Goal: Task Accomplishment & Management: Use online tool/utility

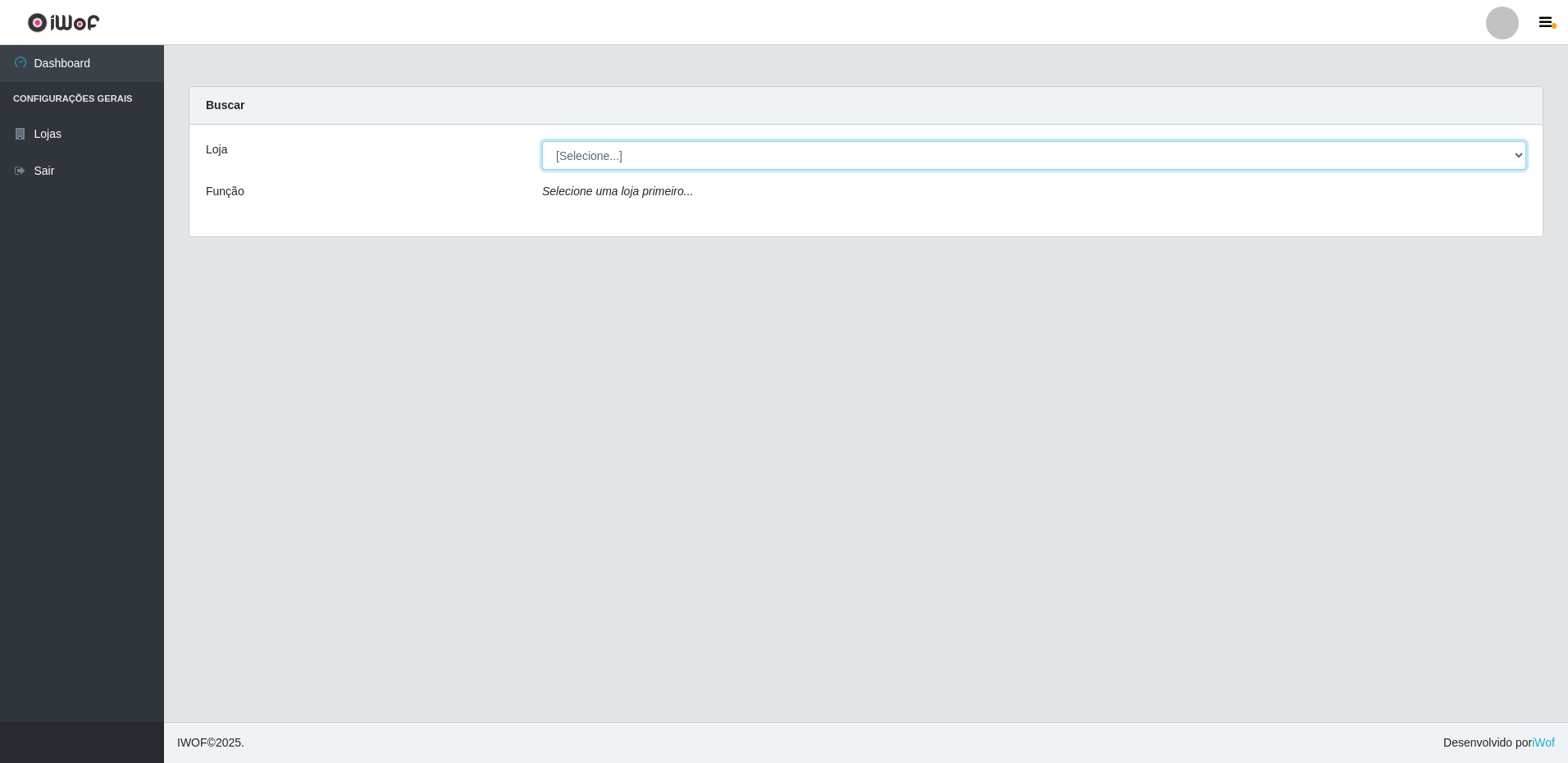
click at [641, 165] on select "[Selecione...] Extrabom - Loja 16 [GEOGRAPHIC_DATA]" at bounding box center [1033, 155] width 984 height 29
select select "450"
click at [542, 141] on select "[Selecione...] Extrabom - Loja 16 [GEOGRAPHIC_DATA]" at bounding box center [1033, 155] width 984 height 29
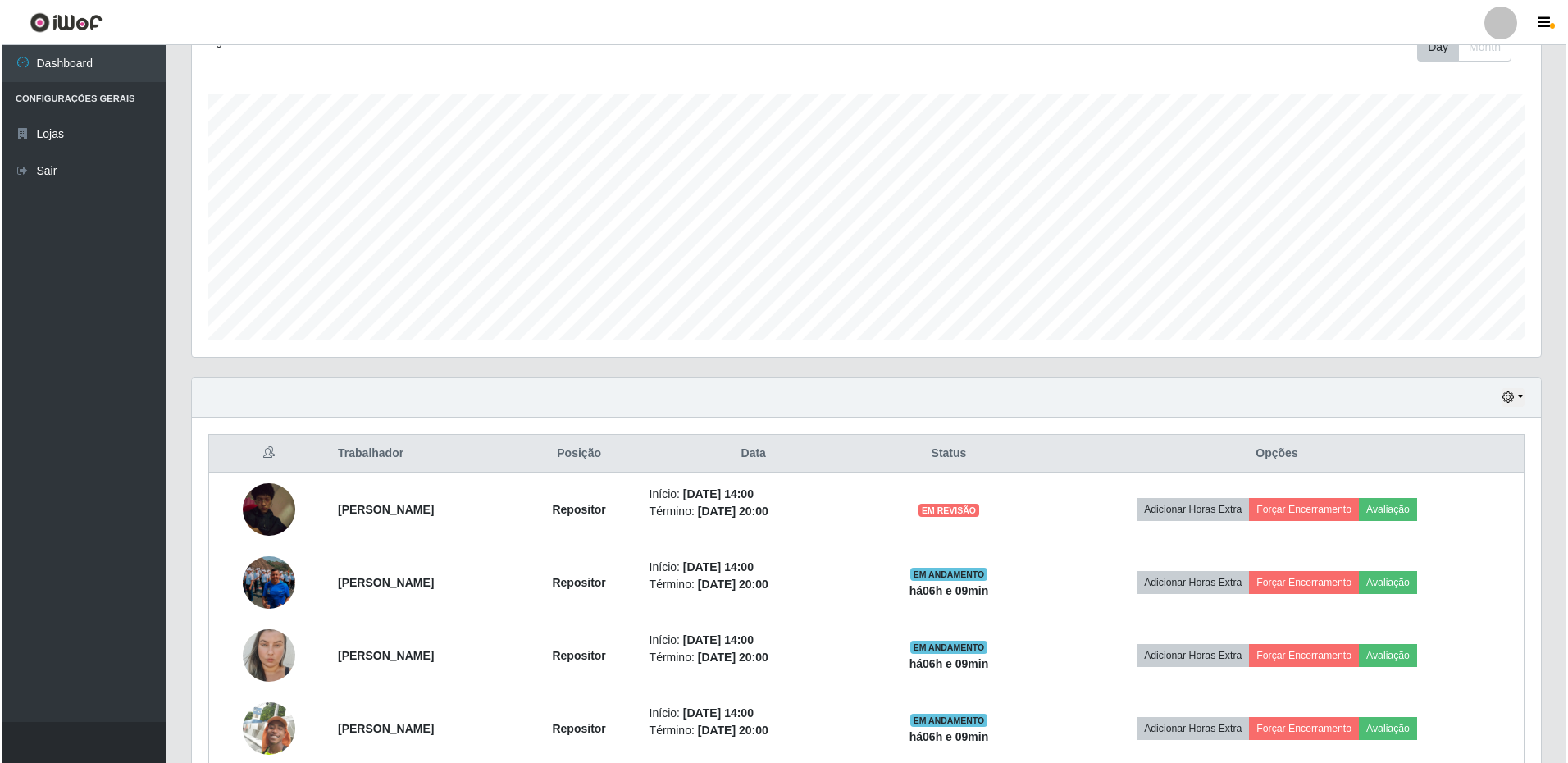
scroll to position [326, 0]
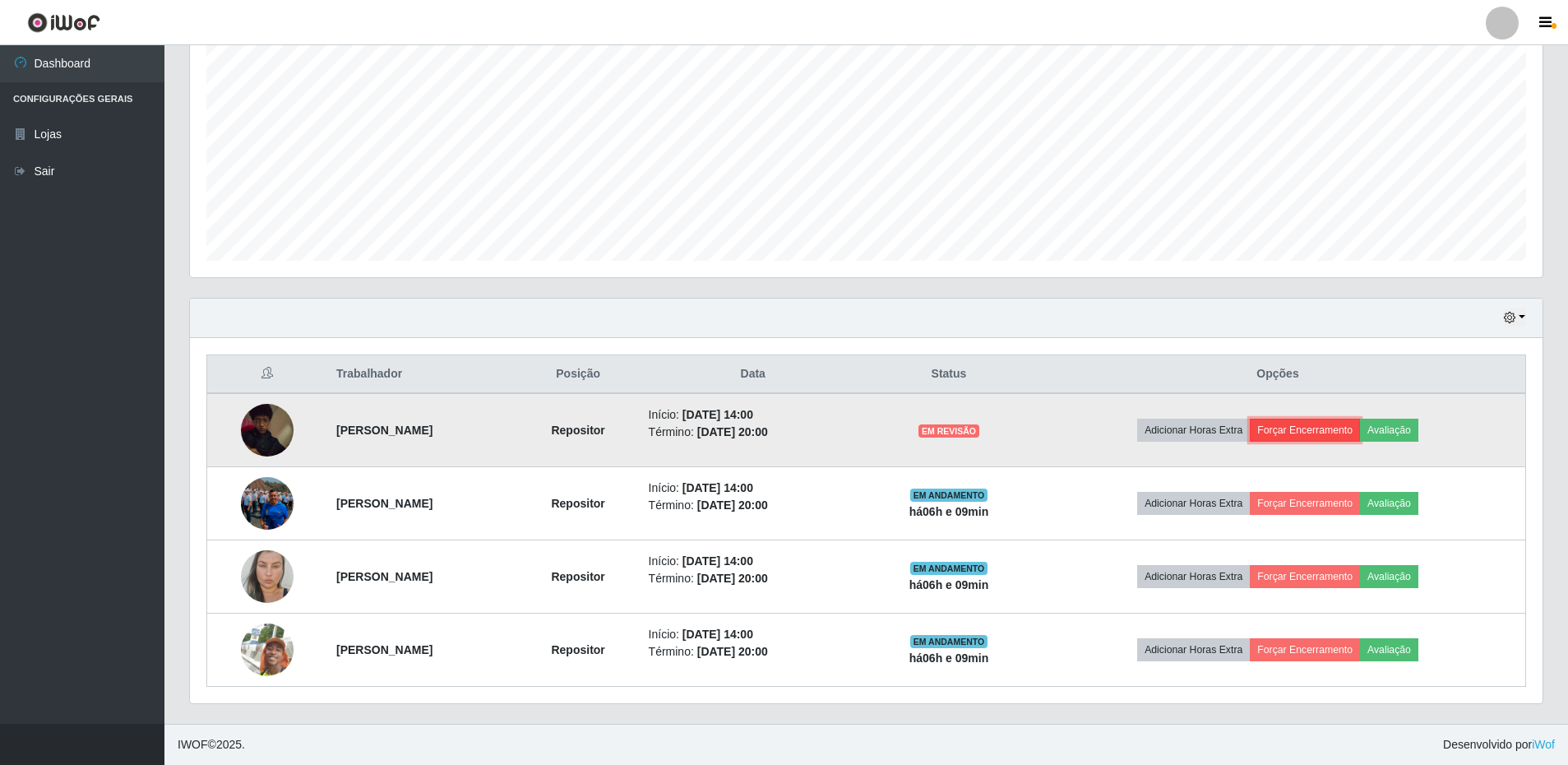
click at [1346, 435] on button "Forçar Encerramento" at bounding box center [1305, 430] width 110 height 23
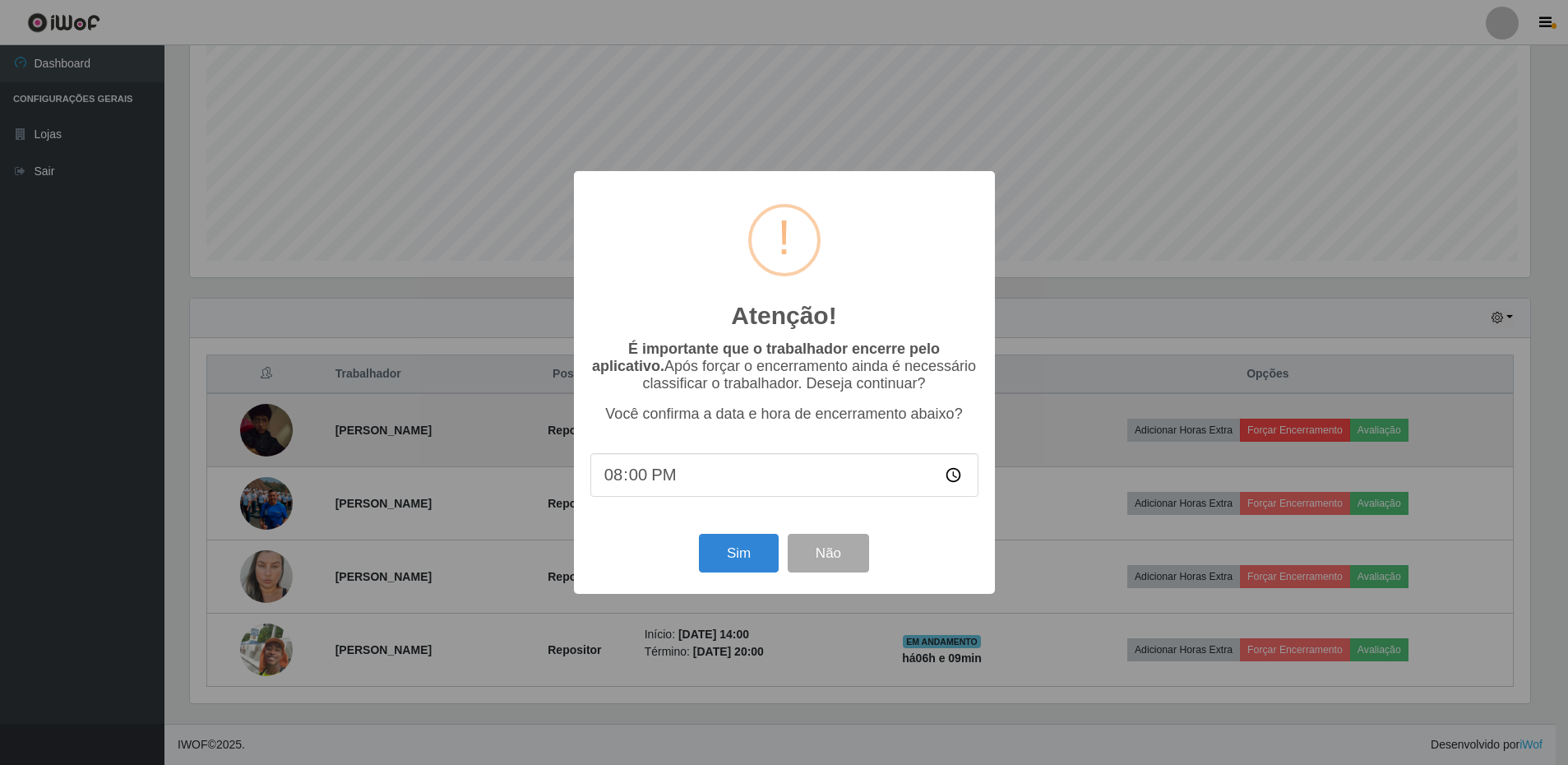
scroll to position [341, 1344]
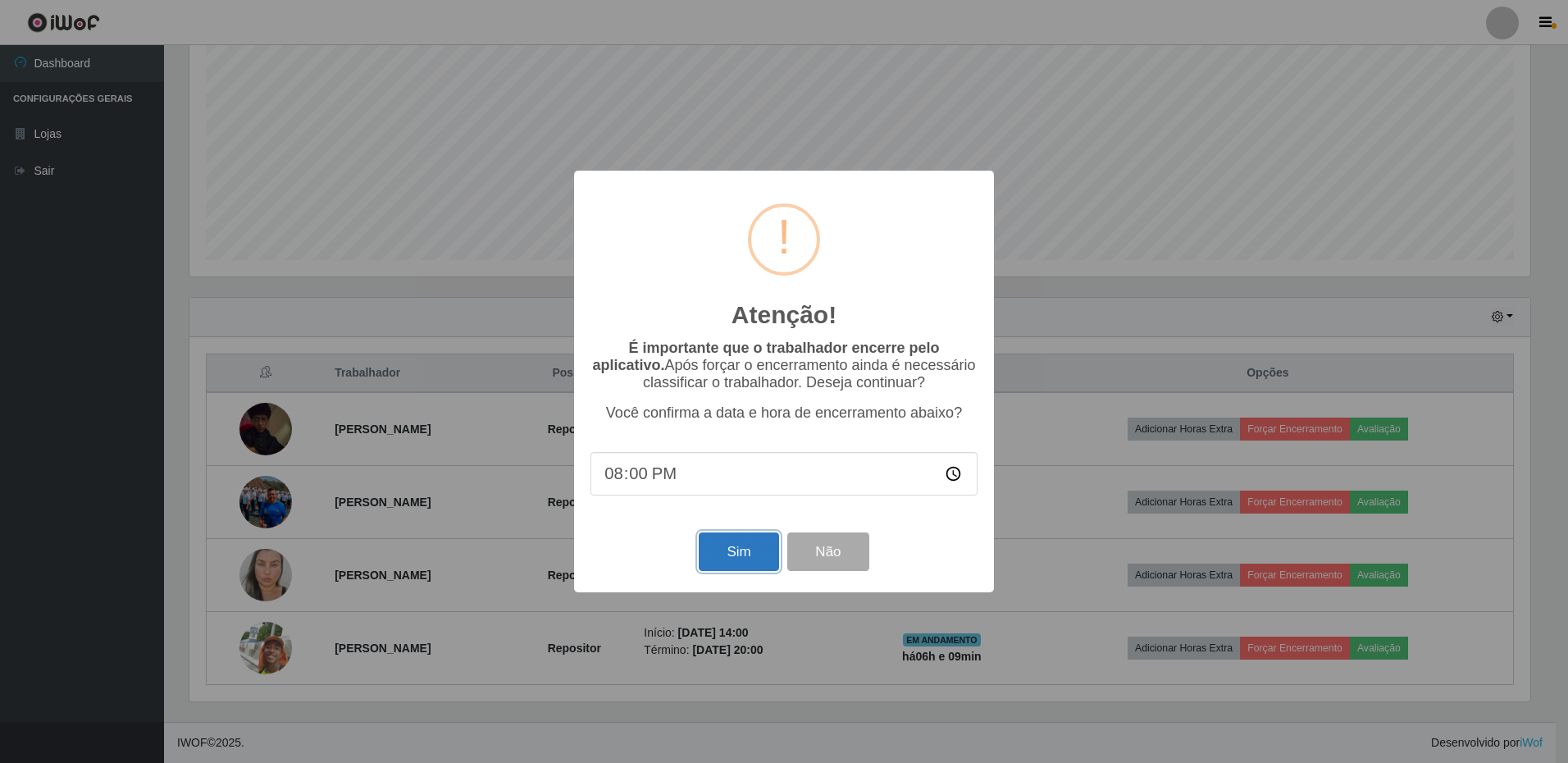
click at [738, 567] on button "Sim" at bounding box center [738, 552] width 79 height 39
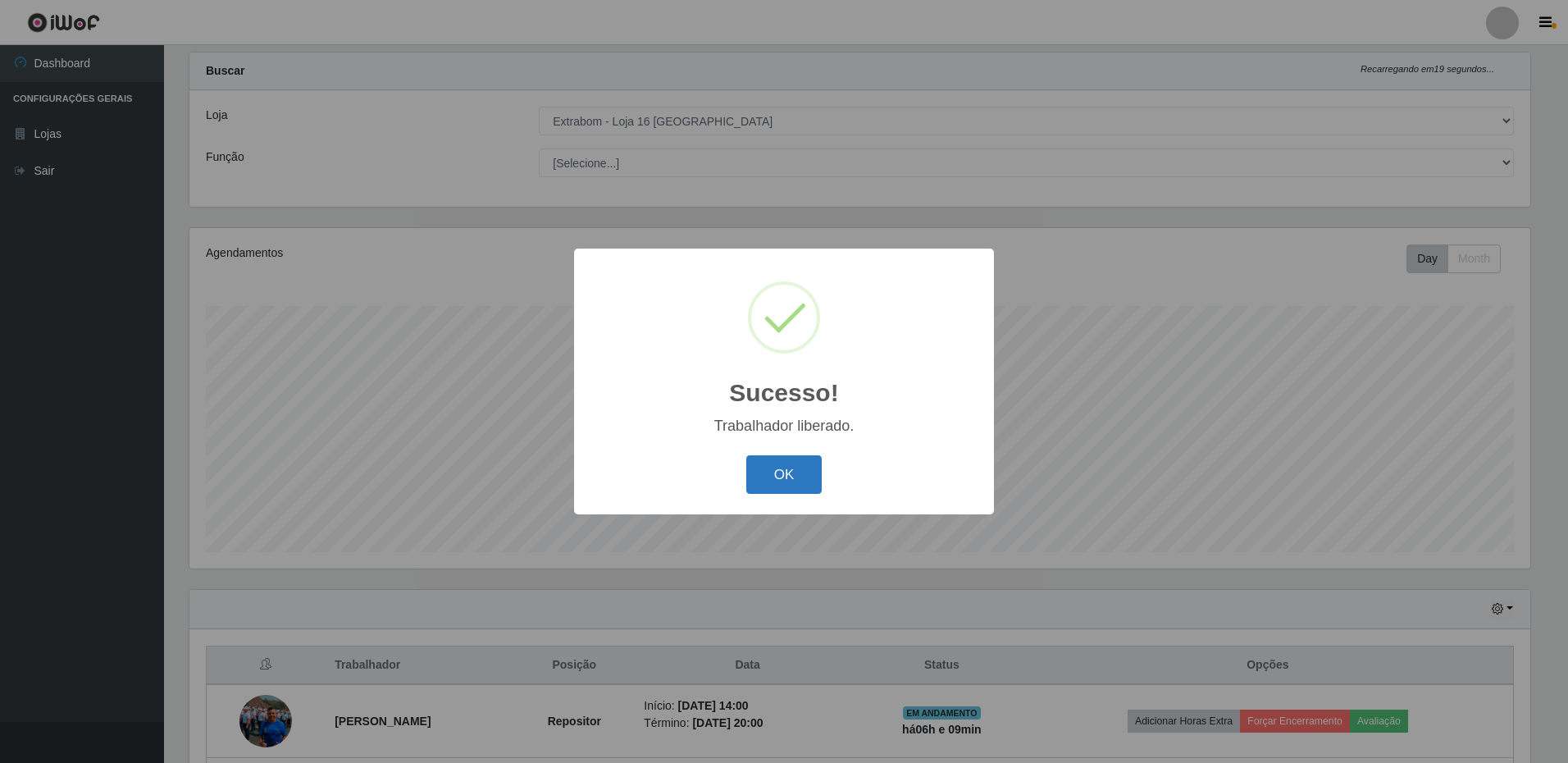
click at [755, 476] on button "OK" at bounding box center [784, 474] width 76 height 39
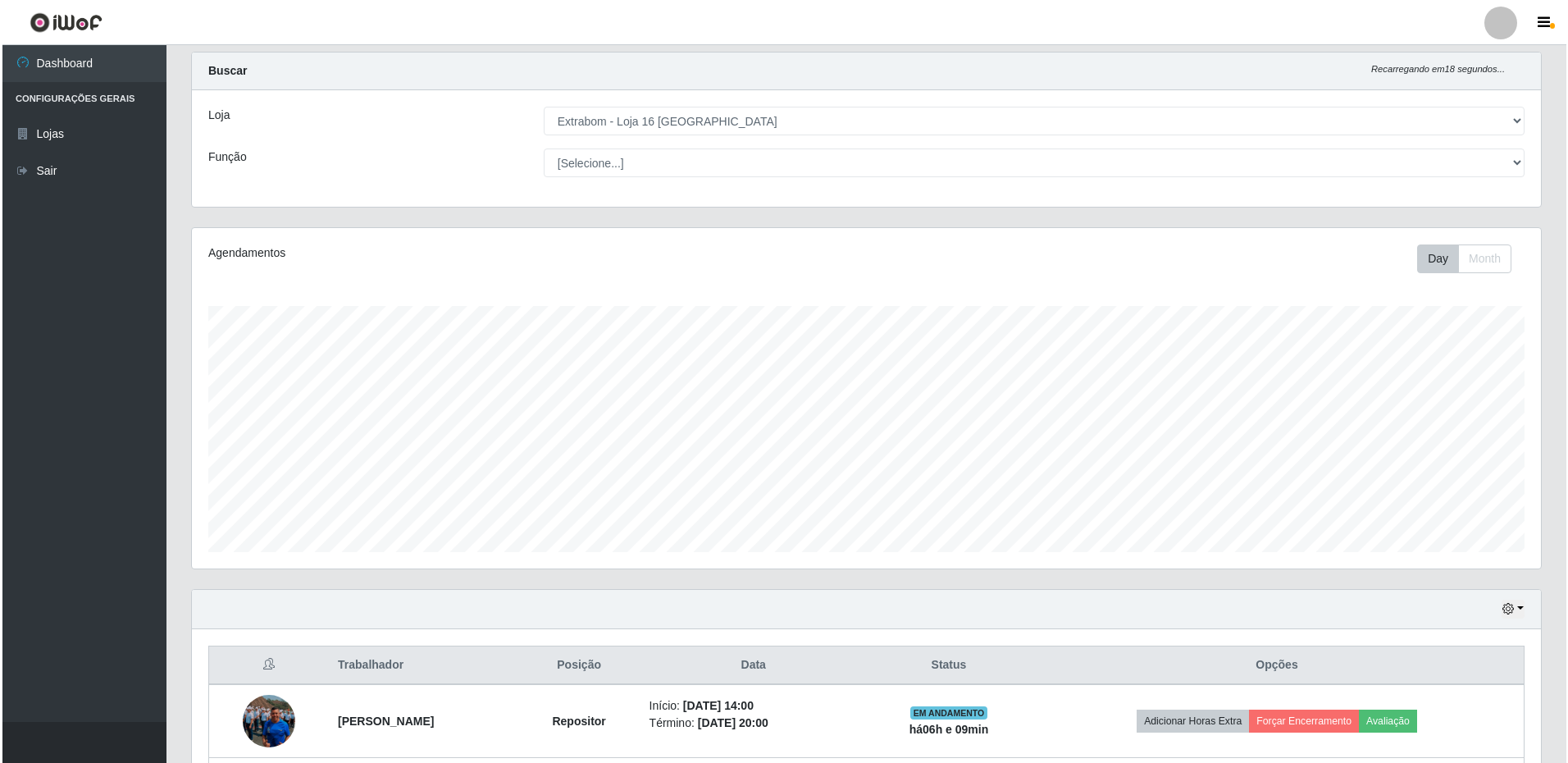
scroll to position [253, 0]
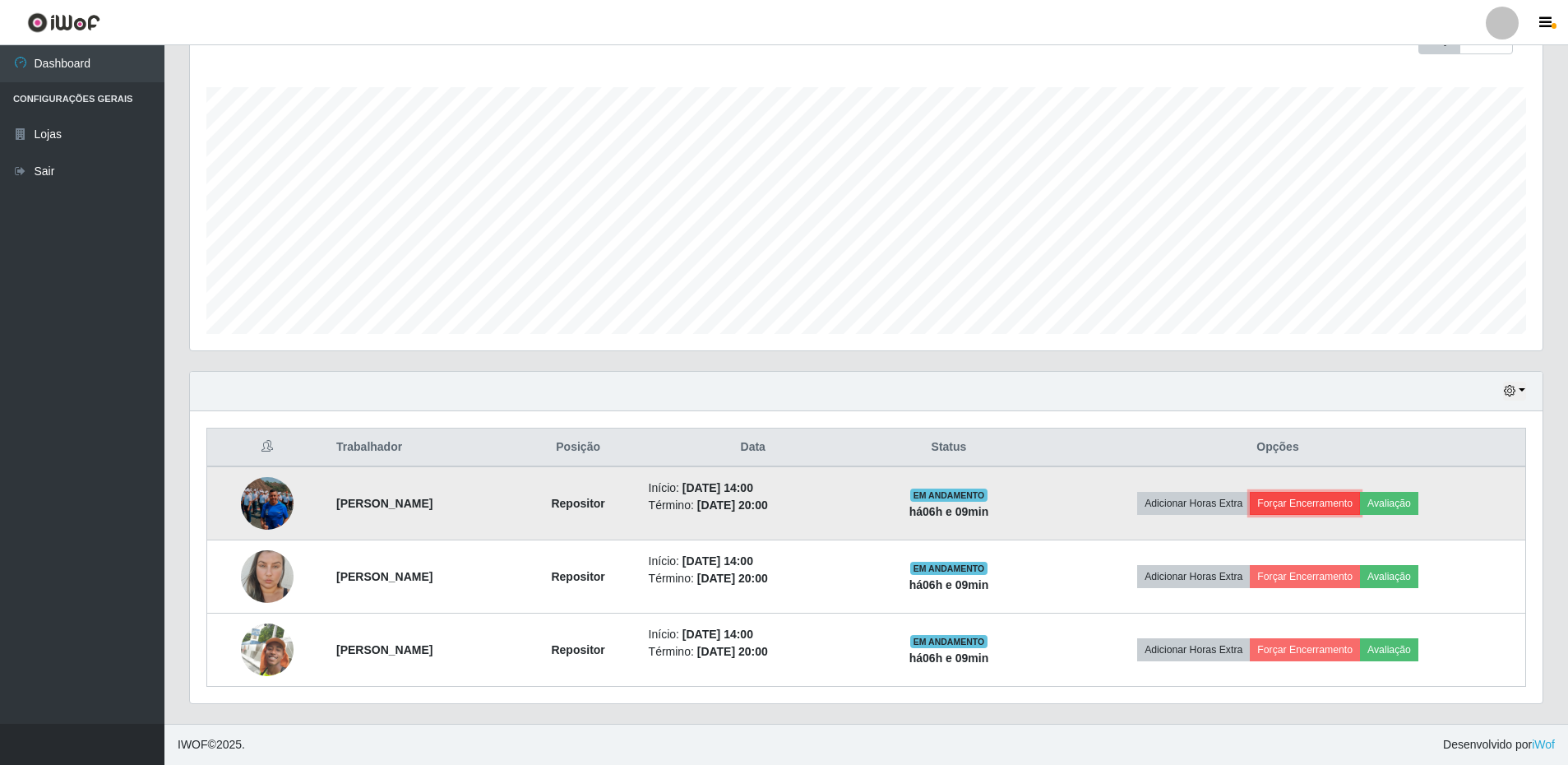
click at [1355, 507] on button "Forçar Encerramento" at bounding box center [1305, 502] width 110 height 23
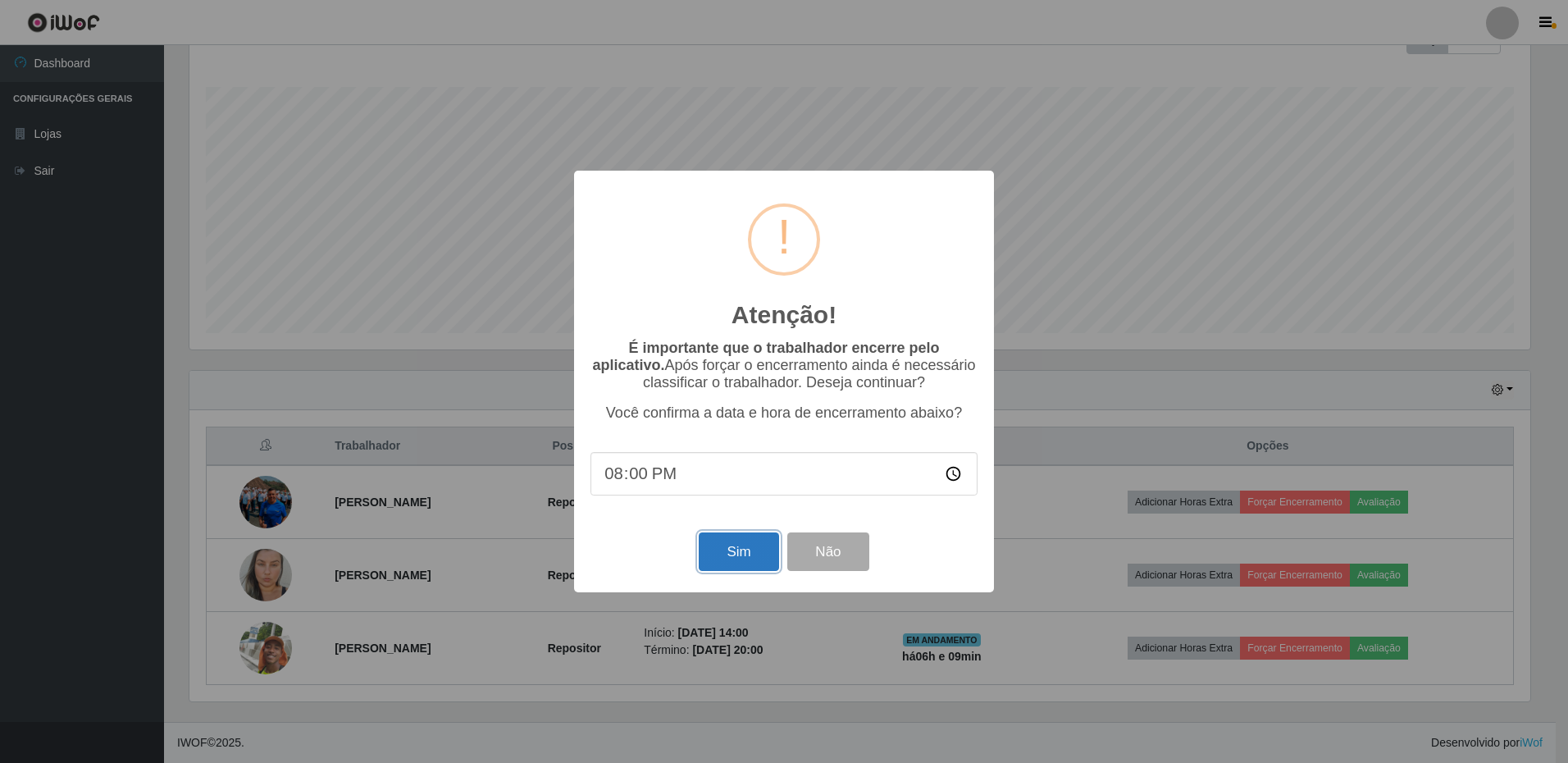
click at [736, 564] on button "Sim" at bounding box center [738, 552] width 79 height 39
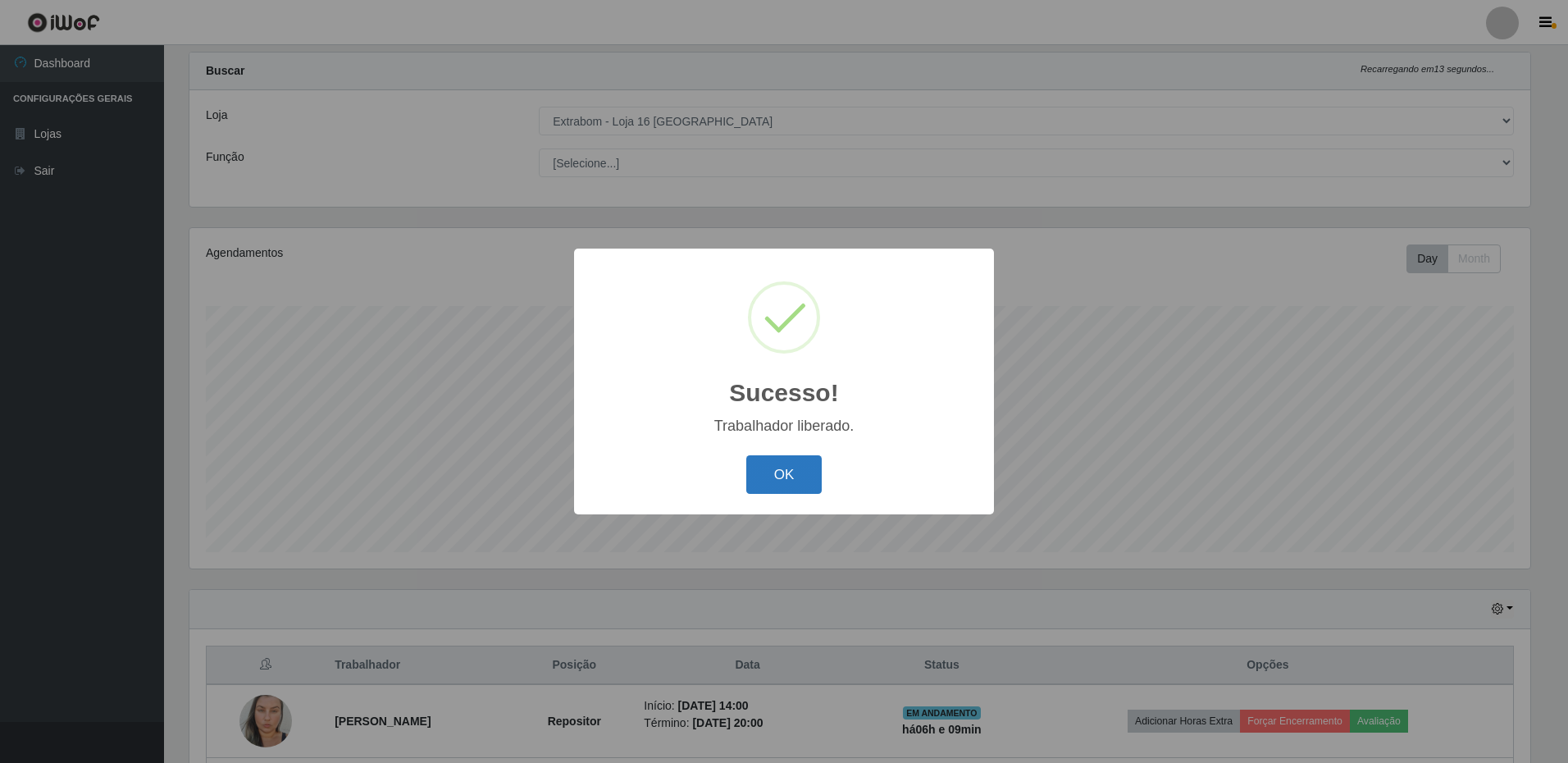
click at [792, 476] on button "OK" at bounding box center [784, 474] width 76 height 39
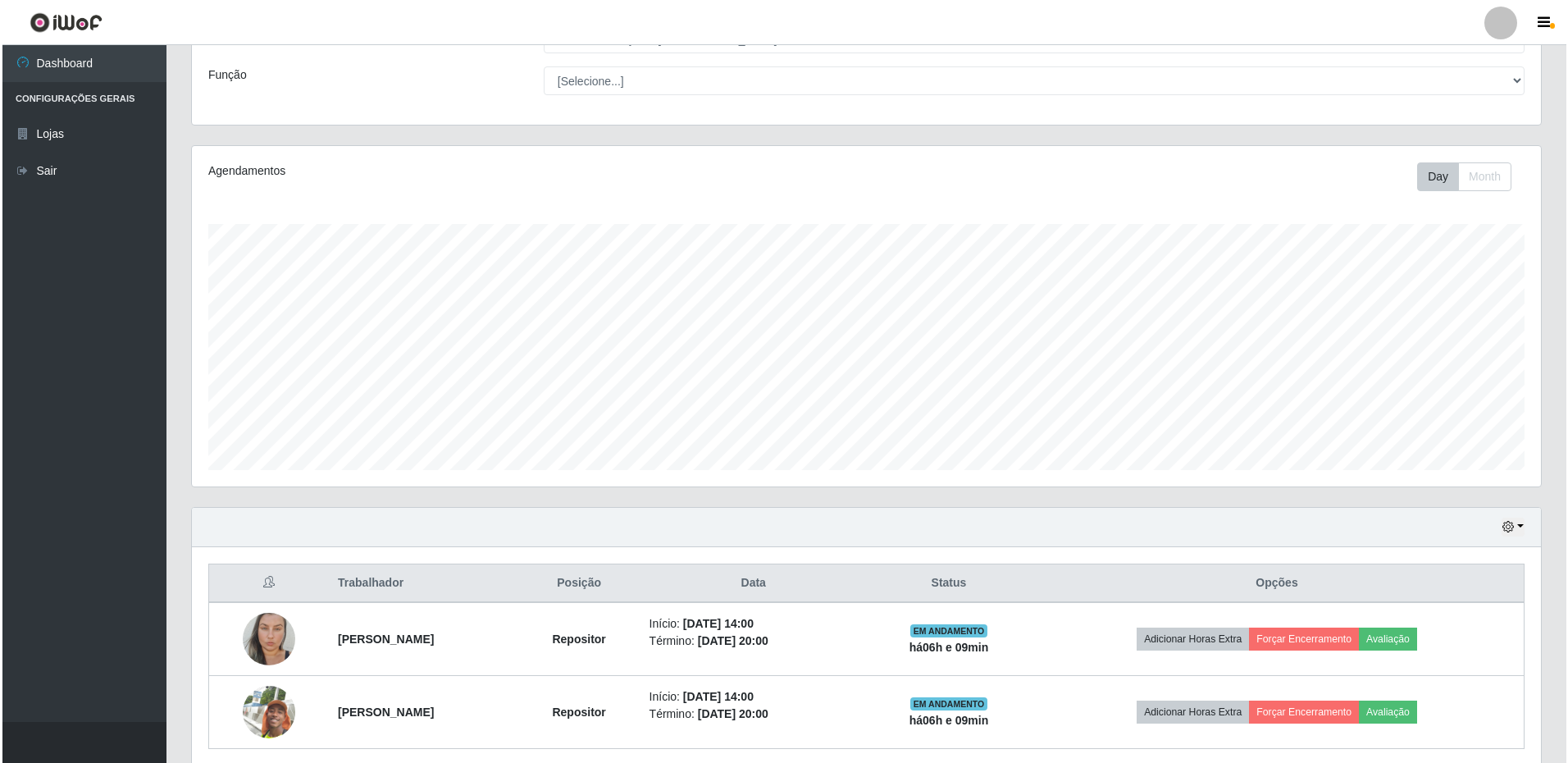
scroll to position [181, 0]
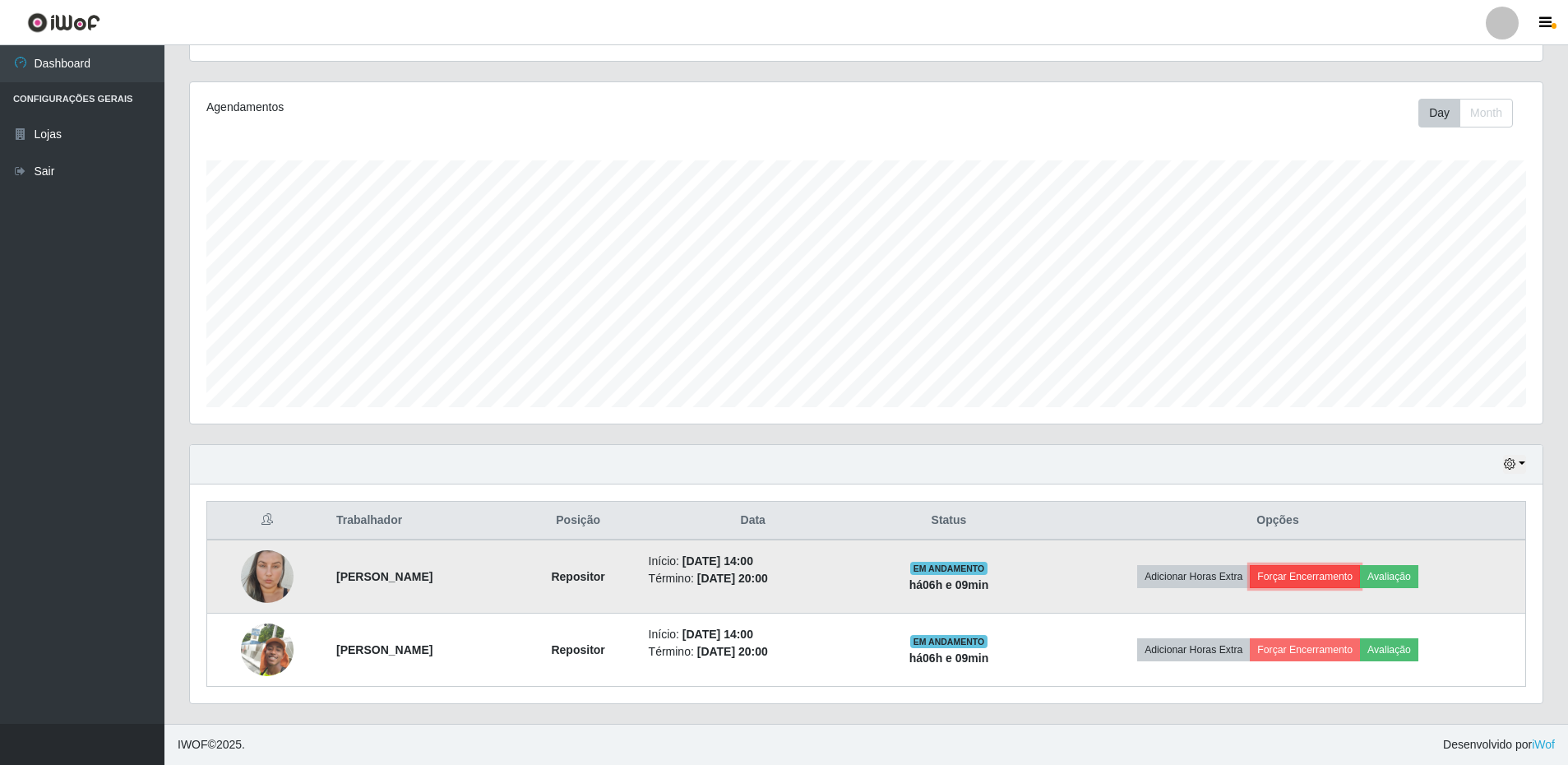
click at [1359, 576] on button "Forçar Encerramento" at bounding box center [1305, 576] width 110 height 23
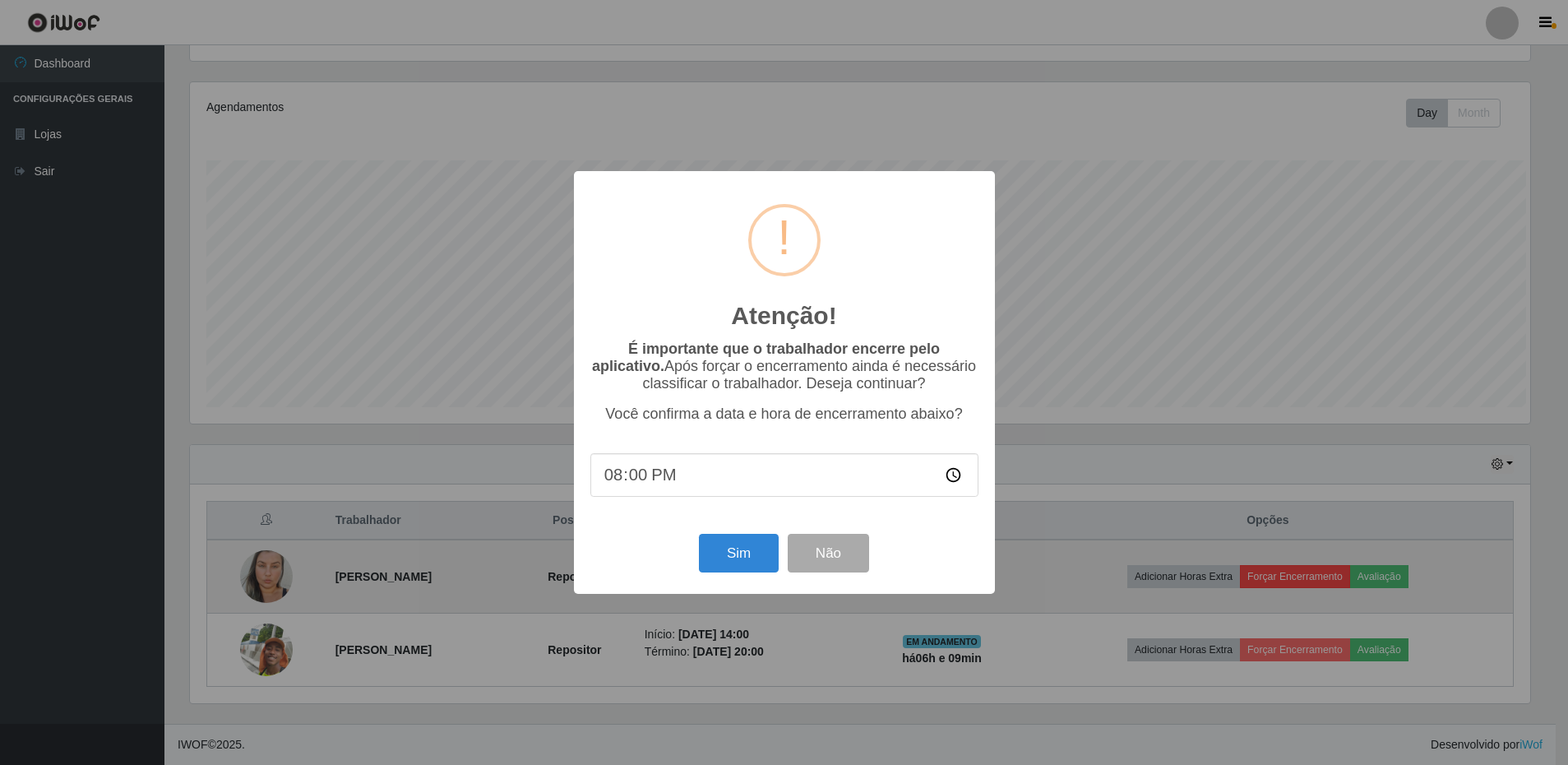
scroll to position [341, 1344]
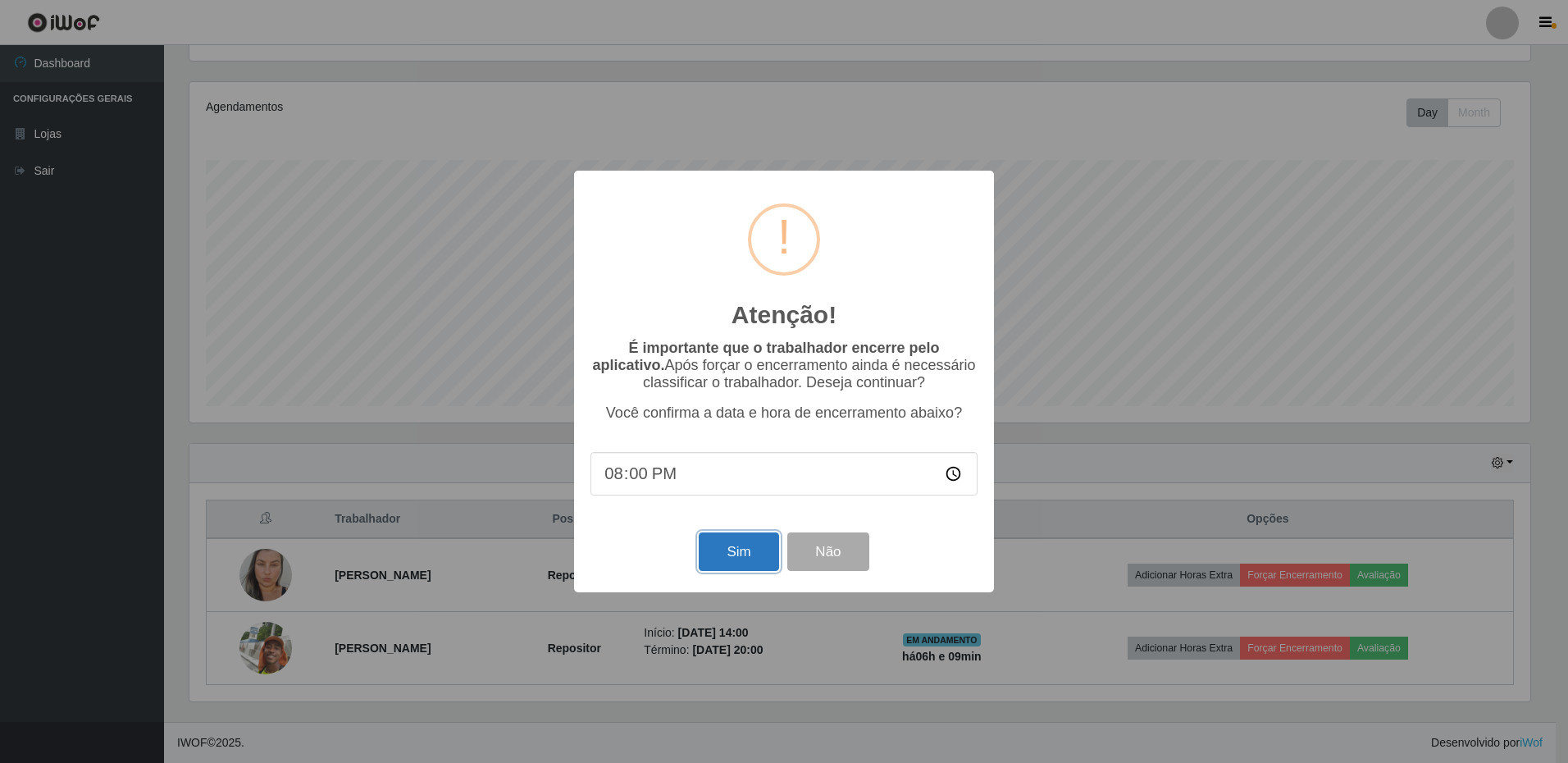
click at [740, 561] on button "Sim" at bounding box center [738, 552] width 79 height 39
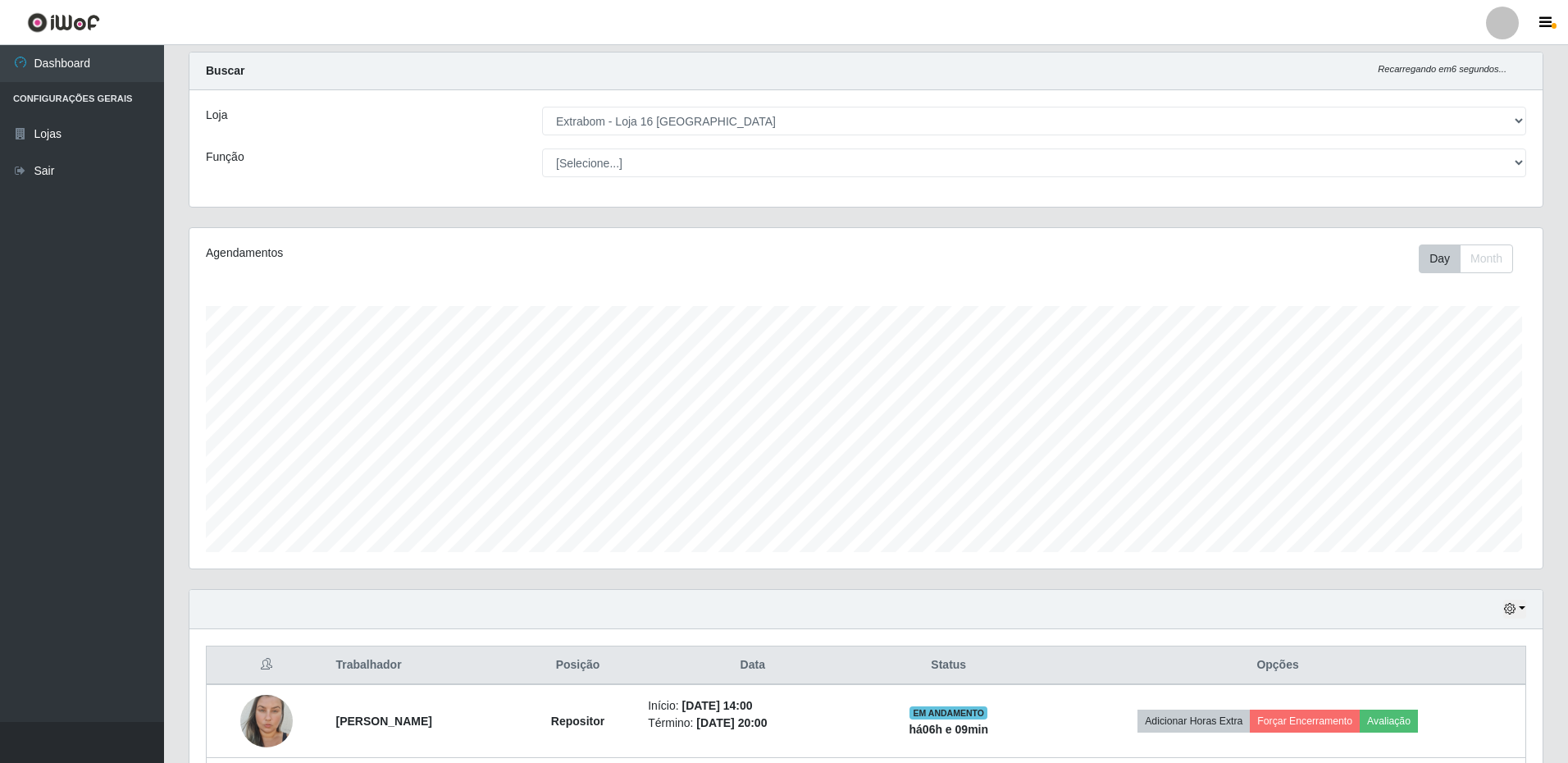
scroll to position [0, 0]
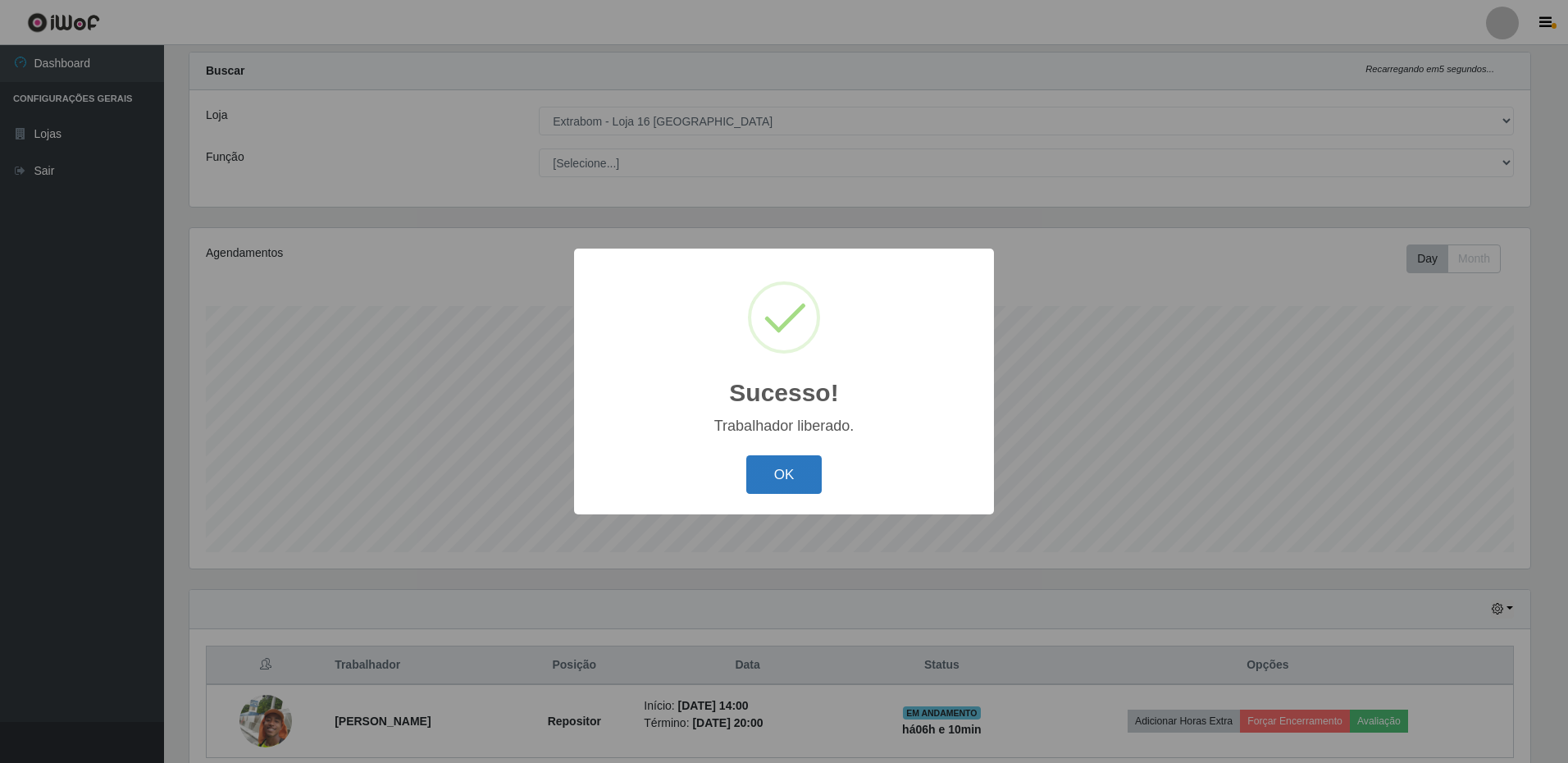
click at [779, 489] on button "OK" at bounding box center [784, 474] width 76 height 39
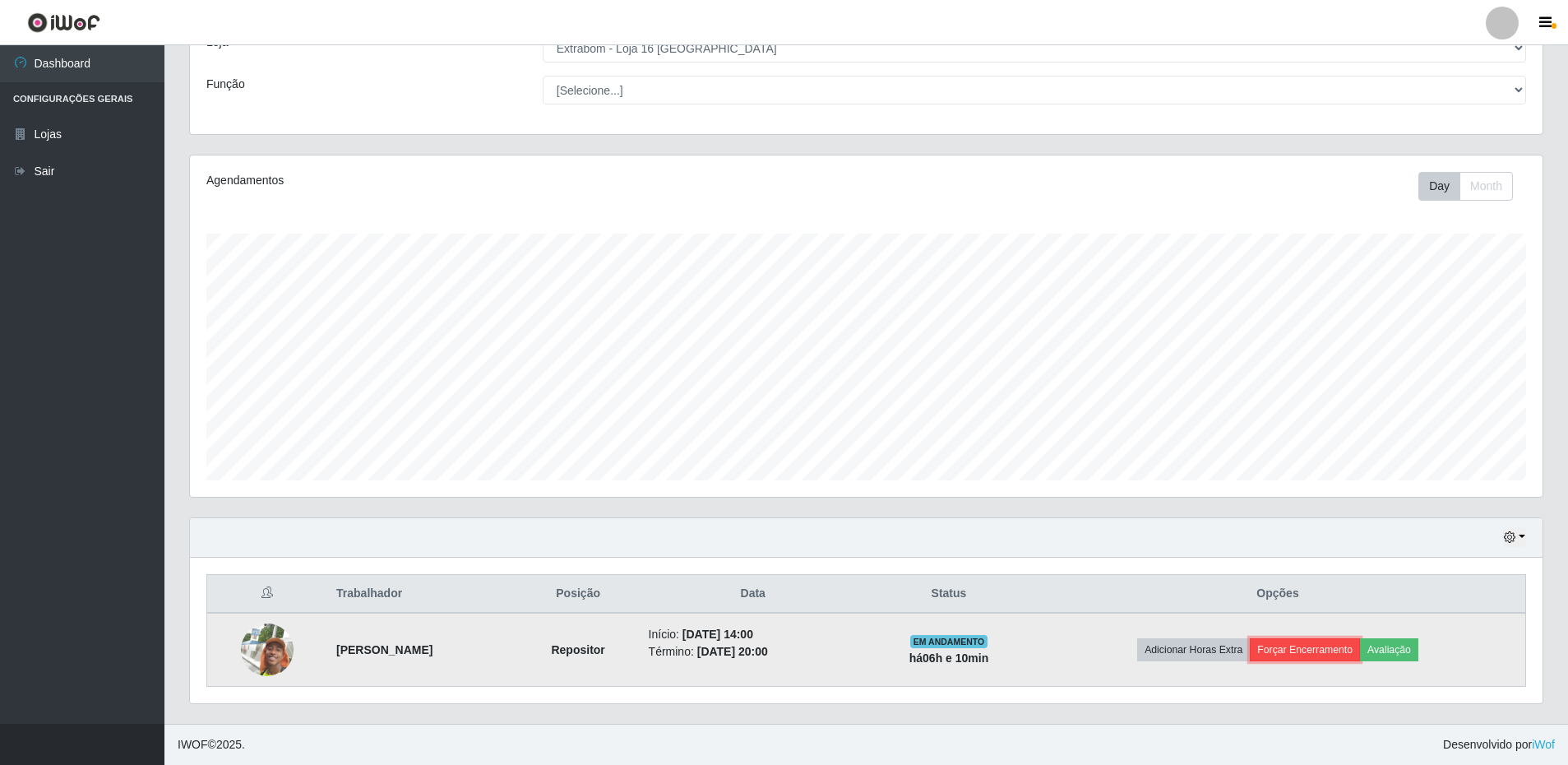
click at [1336, 653] on button "Forçar Encerramento" at bounding box center [1305, 650] width 110 height 23
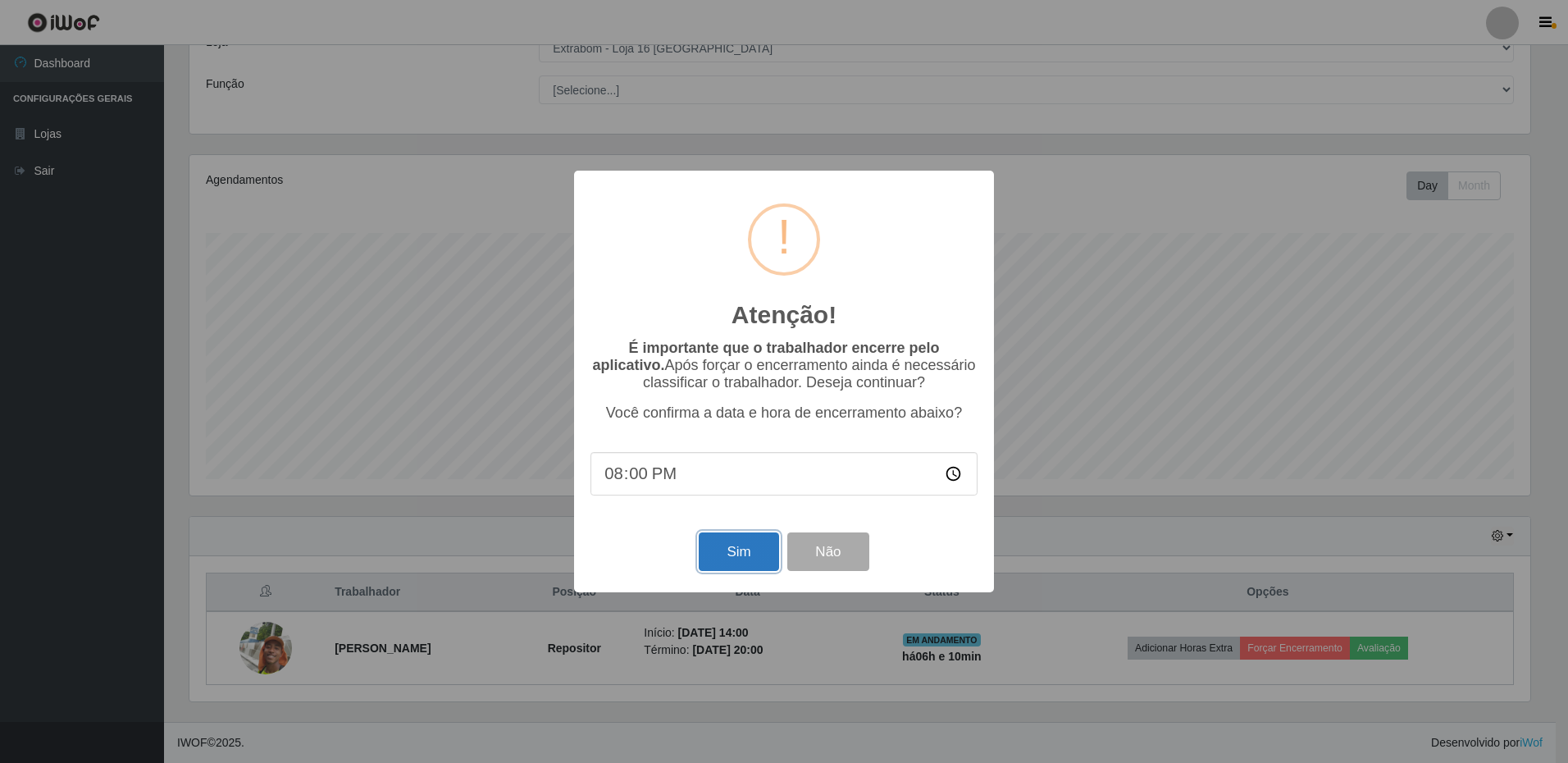
click at [741, 560] on button "Sim" at bounding box center [738, 552] width 79 height 39
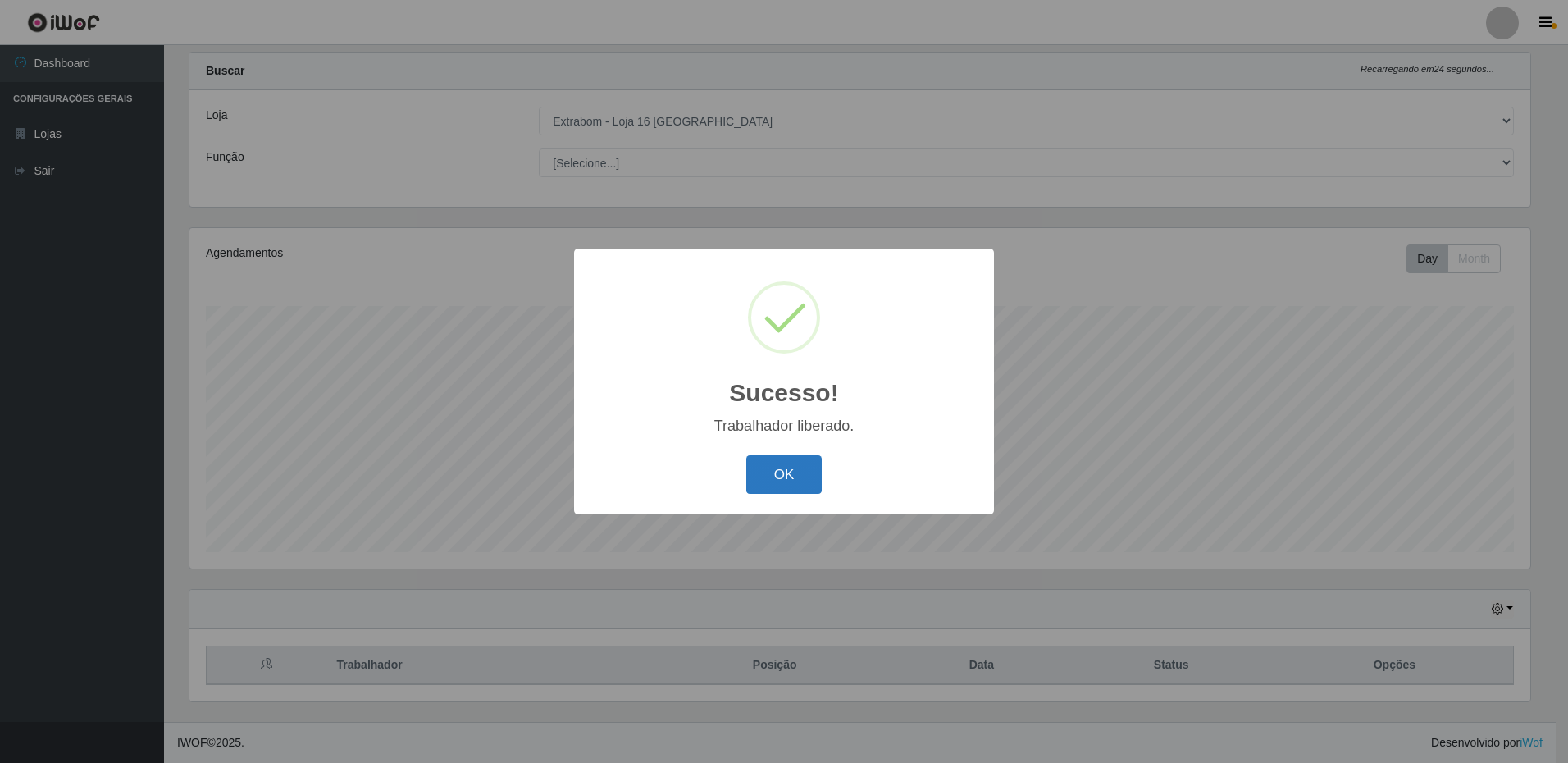
click at [768, 482] on button "OK" at bounding box center [784, 474] width 76 height 39
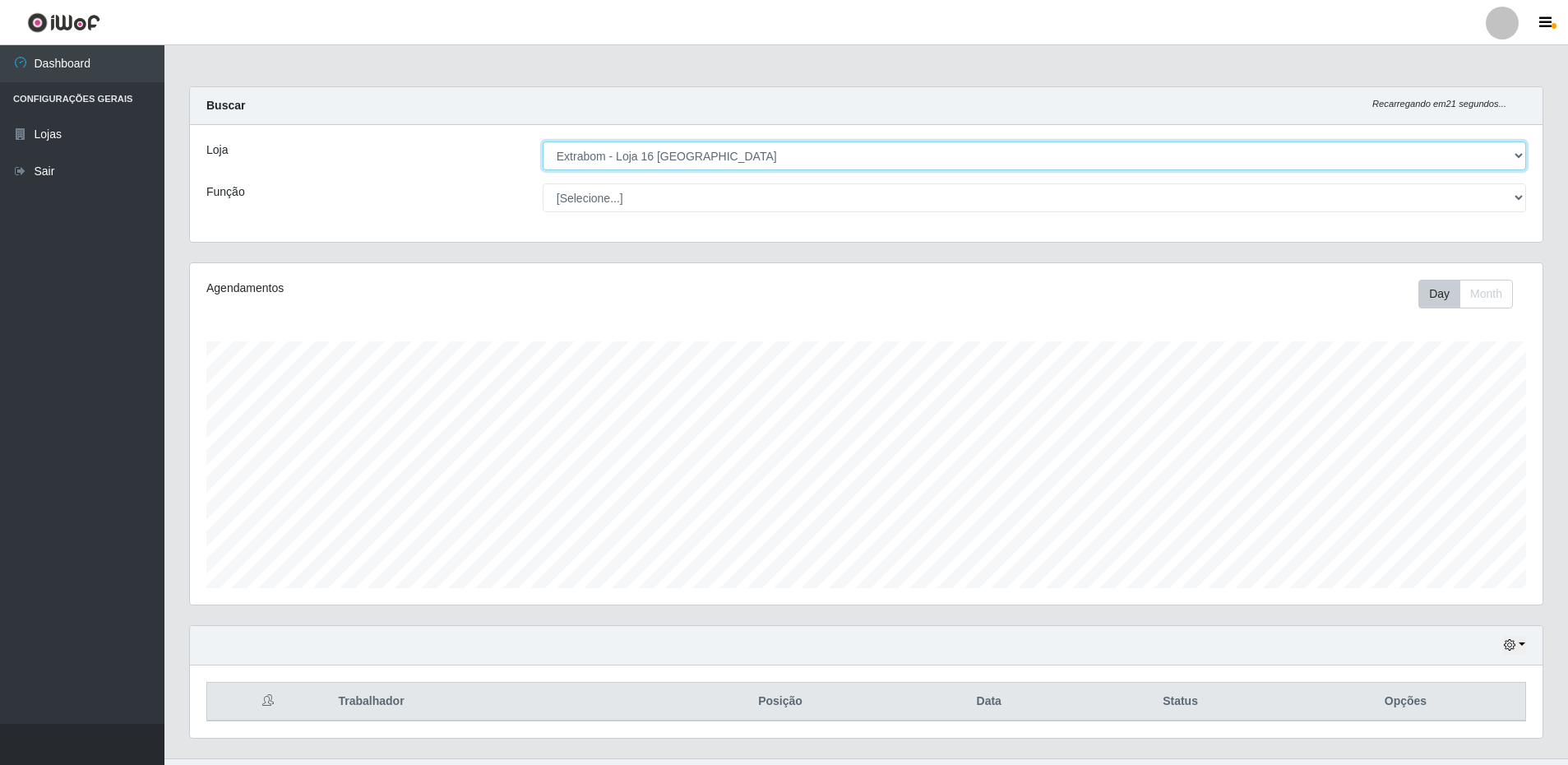
click at [626, 157] on select "[Selecione...] Extrabom - Loja 16 [GEOGRAPHIC_DATA]" at bounding box center [1034, 155] width 983 height 29
click at [543, 141] on select "[Selecione...] Extrabom - Loja 16 [GEOGRAPHIC_DATA]" at bounding box center [1034, 155] width 983 height 29
